Goal: Information Seeking & Learning: Understand process/instructions

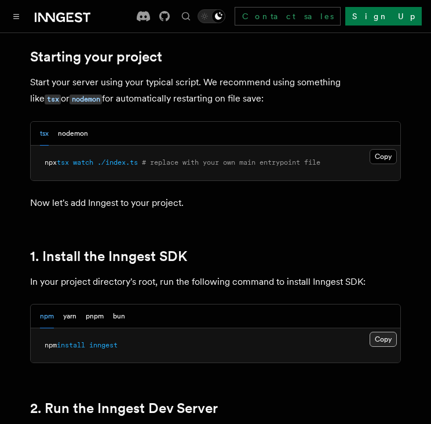
click at [383, 338] on button "Copy Copied" at bounding box center [383, 339] width 27 height 15
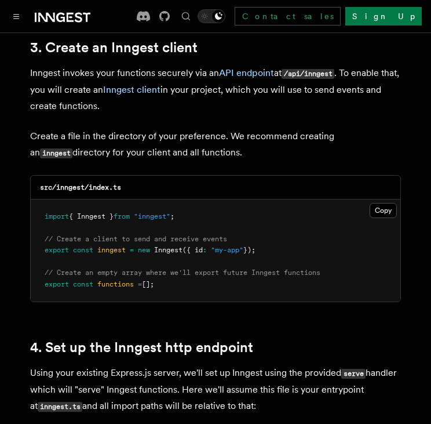
scroll to position [1507, 0]
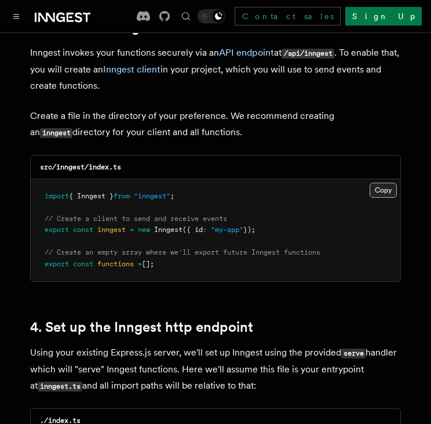
click at [389, 194] on button "Copy Copied" at bounding box center [383, 190] width 27 height 15
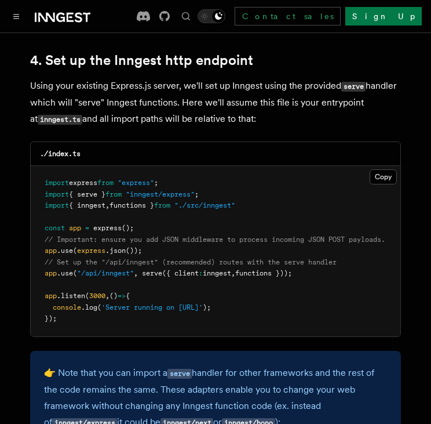
scroll to position [1779, 0]
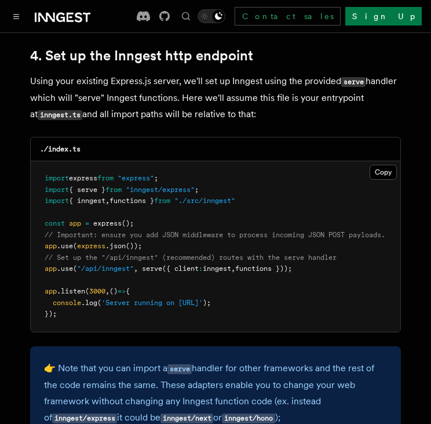
drag, startPoint x: 325, startPoint y: 251, endPoint x: 43, endPoint y: 259, distance: 282.5
click at [43, 259] on pre "import express from "express" ; import { serve } from "inngest/express" ; impor…" at bounding box center [216, 246] width 370 height 170
copy span "app .use ( "/api/inngest" , serve ({ client : inngest , functions }));"
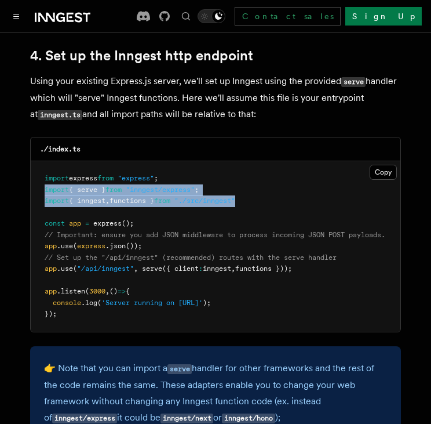
drag, startPoint x: 270, startPoint y: 190, endPoint x: 44, endPoint y: 175, distance: 226.1
click at [44, 175] on pre "import express from "express" ; import { serve } from "inngest/express" ; impor…" at bounding box center [216, 246] width 370 height 170
copy code "import { serve } from "inngest/express" ; import { inngest , functions } from "…"
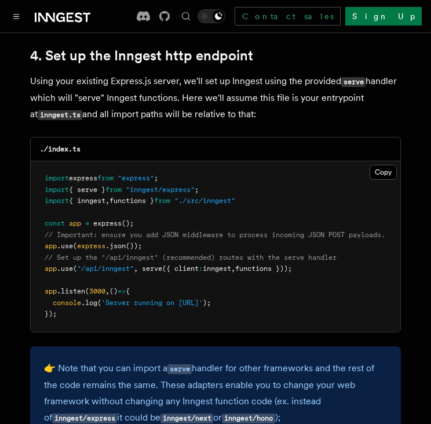
click at [279, 166] on pre "import express from "express" ; import { serve } from "inngest/express" ; impor…" at bounding box center [216, 246] width 370 height 170
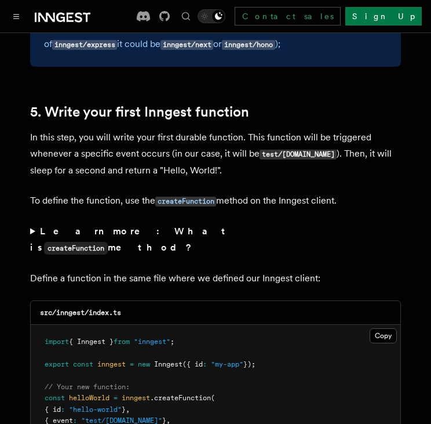
scroll to position [2359, 0]
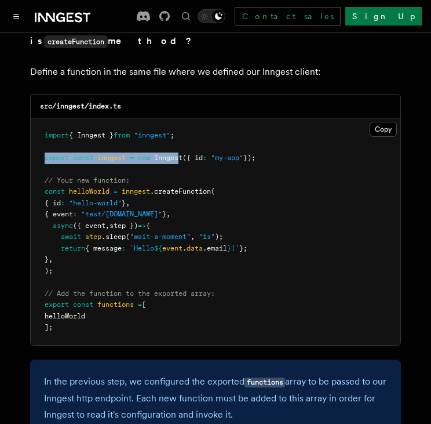
drag, startPoint x: 41, startPoint y: 135, endPoint x: 181, endPoint y: 133, distance: 140.3
click at [181, 133] on pre "import { Inngest } from "inngest" ; export const inngest = new Inngest ({ id : …" at bounding box center [216, 231] width 370 height 227
click at [195, 165] on pre "import { Inngest } from "inngest" ; export const inngest = new Inngest ({ id : …" at bounding box center [216, 231] width 370 height 227
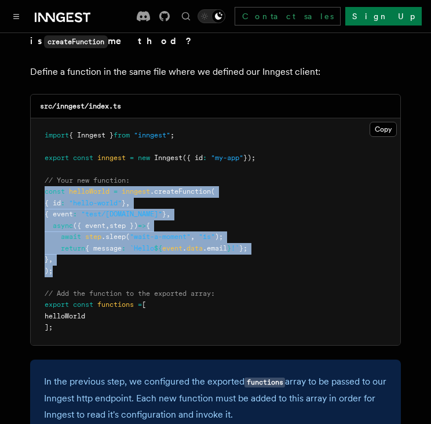
drag, startPoint x: 44, startPoint y: 173, endPoint x: 132, endPoint y: 252, distance: 118.2
click at [132, 252] on pre "import { Inngest } from "inngest" ; export const inngest = new Inngest ({ id : …" at bounding box center [216, 231] width 370 height 227
copy code "const helloWorld = inngest .createFunction ( { id : "hello-world" } , { event :…"
